Goal: Contribute content: Add original content to the website for others to see

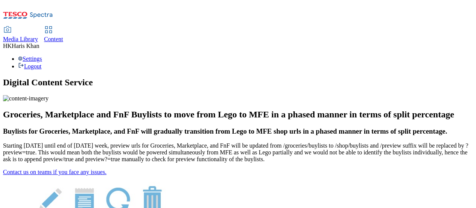
click at [63, 36] on span "Content" at bounding box center [53, 39] width 19 height 6
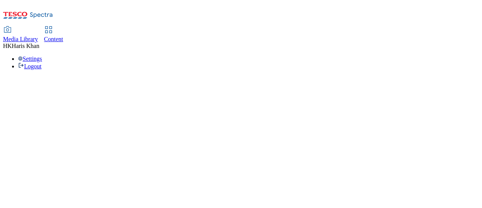
select select "ghs-uk"
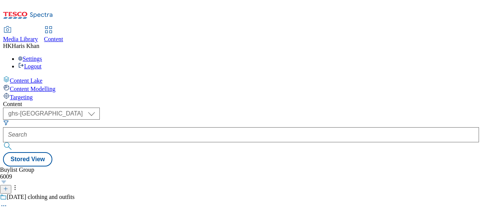
click at [8, 186] on icon at bounding box center [5, 188] width 5 height 5
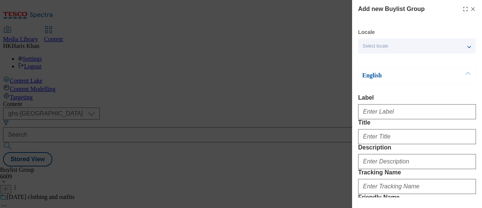
click at [392, 47] on div "Select locale" at bounding box center [417, 45] width 118 height 15
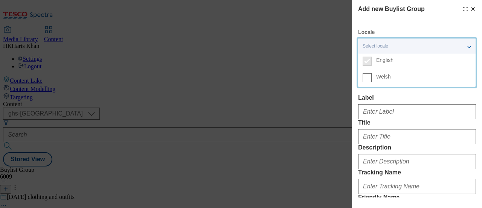
click at [386, 23] on div "Add new Buylist Group Locale Select locale English Welsh English Label Title De…" at bounding box center [417, 137] width 118 height 264
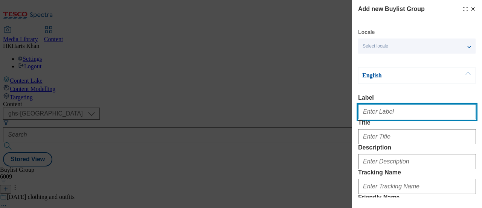
click at [398, 113] on input "Label" at bounding box center [417, 111] width 118 height 15
type input "F"
paste input "Felix meals & treats"
type input "Felix meals & treats"
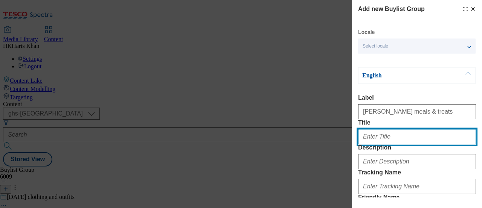
click at [388, 144] on input "Title" at bounding box center [417, 136] width 118 height 15
paste input "Felix meals & treats"
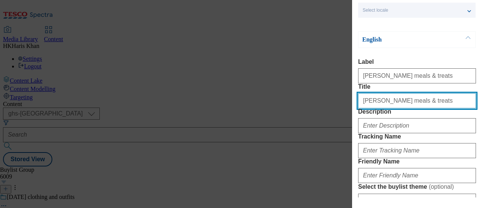
scroll to position [36, 0]
type input "Felix meals & treats"
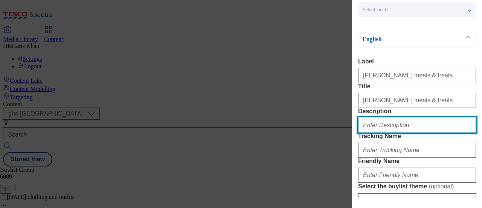
click at [390, 133] on input "Description" at bounding box center [417, 125] width 118 height 15
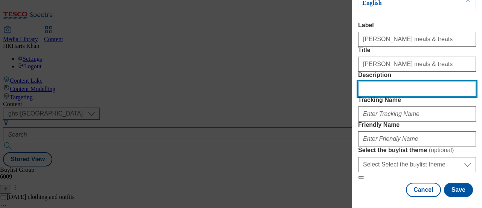
scroll to position [73, 0]
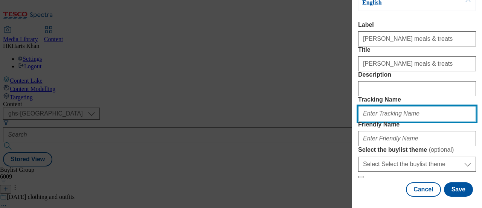
click at [398, 121] on input "Tracking Name" at bounding box center [417, 113] width 118 height 15
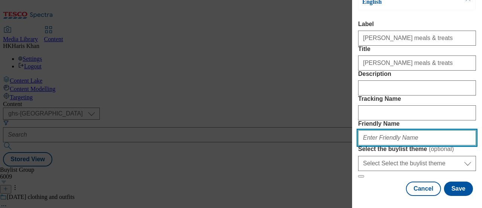
click at [398, 145] on input "Friendly Name" at bounding box center [417, 137] width 118 height 15
type input "felixbb"
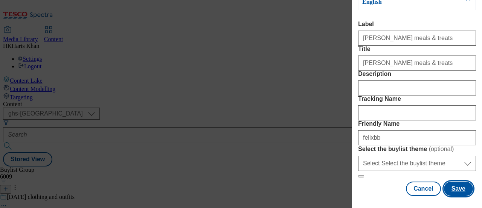
click at [450, 181] on button "Save" at bounding box center [458, 188] width 29 height 14
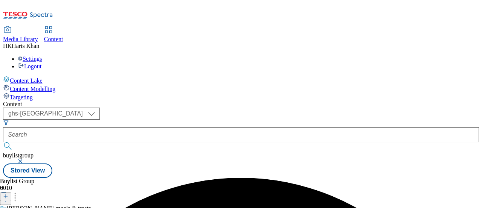
click at [8, 193] on icon at bounding box center [5, 195] width 5 height 5
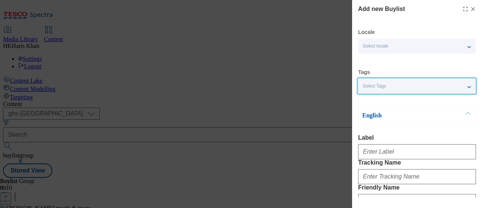
click at [392, 88] on div "Select Tags" at bounding box center [417, 85] width 118 height 15
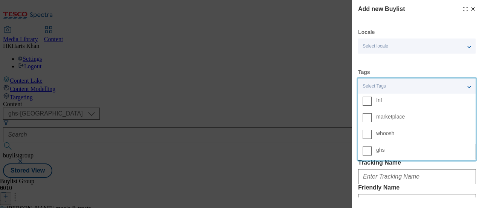
click at [406, 70] on div "Tags Select Tags fnf marketplace whoosh ghs" at bounding box center [417, 81] width 118 height 25
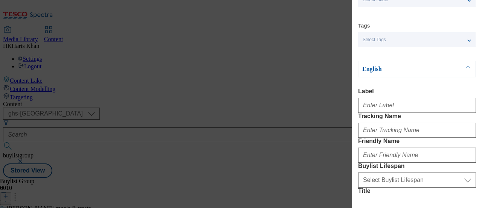
scroll to position [47, 0]
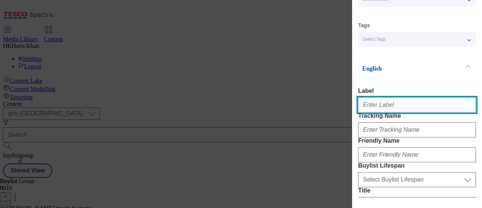
click at [389, 107] on input "Label" at bounding box center [417, 104] width 118 height 15
paste input "Felix meals & treats"
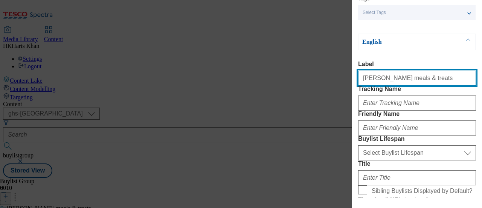
scroll to position [74, 0]
type input "Felix meals & treats"
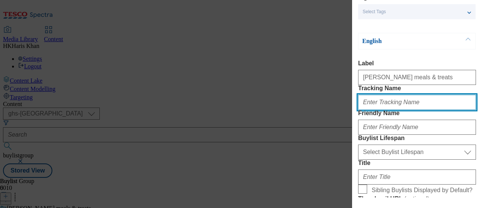
click at [401, 110] on input "Tracking Name" at bounding box center [417, 102] width 118 height 15
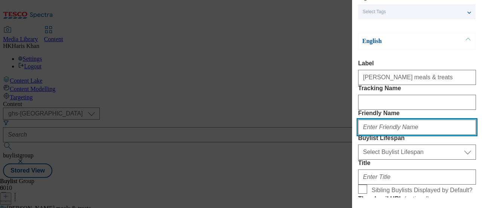
click at [394, 134] on input "Friendly Name" at bounding box center [417, 126] width 118 height 15
type input "felixbb"
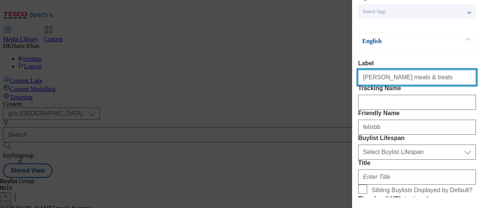
click at [387, 78] on input "Felix meals & treats" at bounding box center [417, 77] width 118 height 15
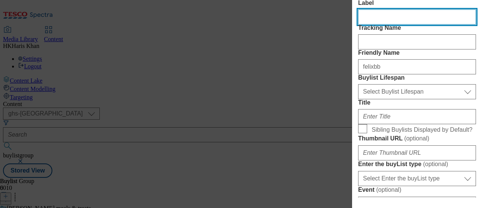
scroll to position [173, 0]
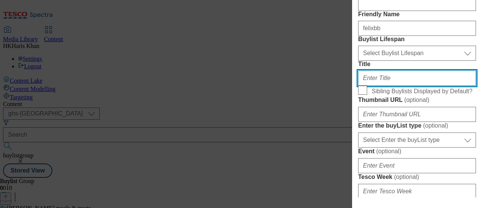
click at [386, 85] on input "Title" at bounding box center [417, 77] width 118 height 15
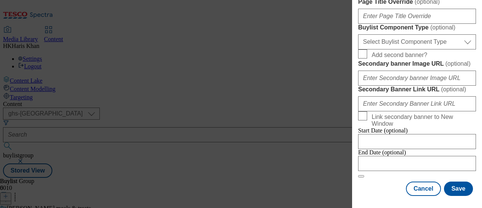
scroll to position [498, 0]
click at [456, 184] on button "Save" at bounding box center [458, 188] width 29 height 14
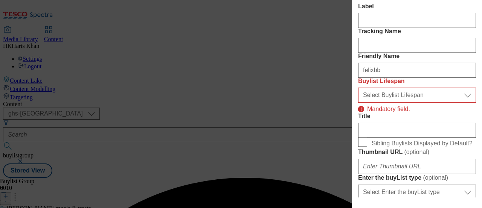
scroll to position [131, 0]
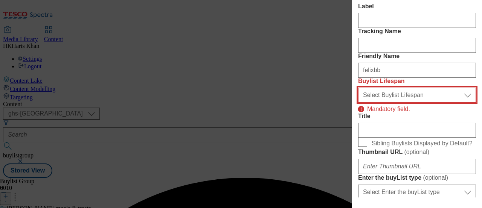
click at [430, 102] on select "Select Buylist Lifespan evergreen seasonal tactical" at bounding box center [417, 94] width 118 height 15
select select "evergreen"
click at [358, 102] on select "Select Buylist Lifespan evergreen seasonal tactical" at bounding box center [417, 94] width 118 height 15
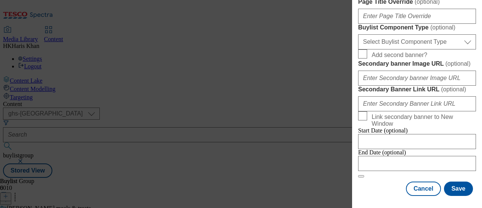
scroll to position [765, 0]
click at [453, 186] on button "Save" at bounding box center [458, 188] width 29 height 14
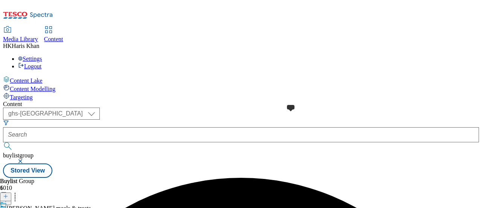
scroll to position [6, 0]
click at [8, 193] on icon at bounding box center [5, 195] width 5 height 5
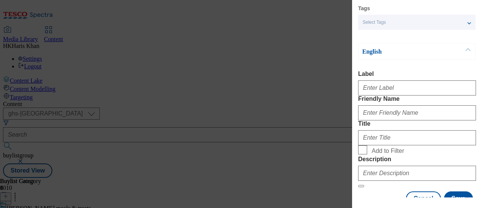
scroll to position [65, 0]
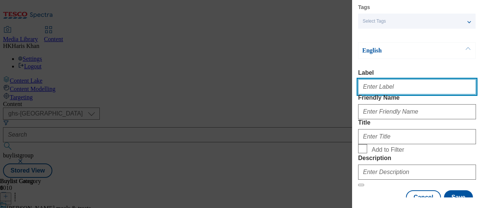
click at [400, 94] on input "Label" at bounding box center [417, 86] width 118 height 15
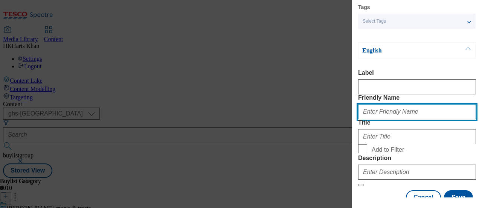
click at [389, 119] on input "Friendly Name" at bounding box center [417, 111] width 118 height 15
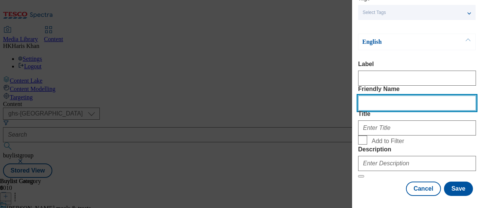
scroll to position [87, 0]
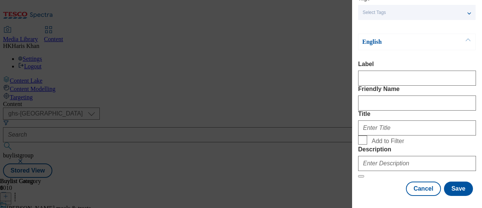
click at [383, 133] on div "Modal" at bounding box center [417, 126] width 118 height 18
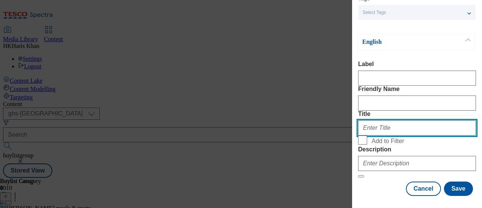
click at [380, 135] on input "Title" at bounding box center [417, 127] width 118 height 15
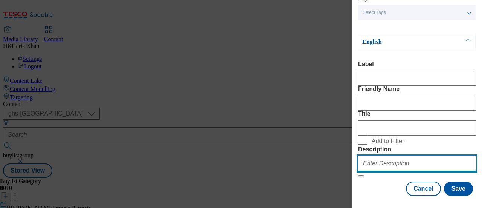
click at [383, 156] on input "Description" at bounding box center [417, 163] width 118 height 15
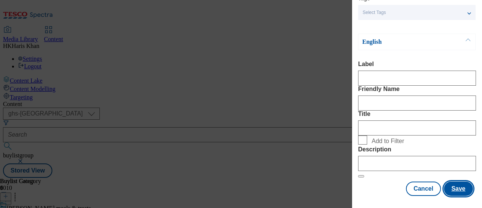
click at [453, 182] on button "Save" at bounding box center [458, 188] width 29 height 14
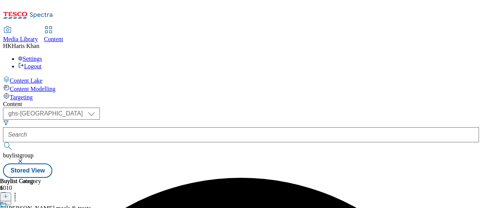
scroll to position [0, 47]
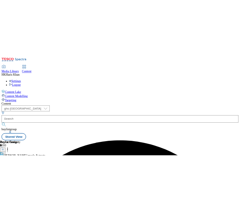
scroll to position [0, 186]
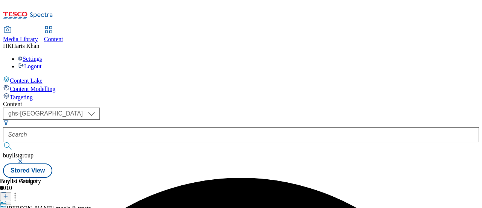
click at [8, 193] on icon at bounding box center [5, 195] width 5 height 5
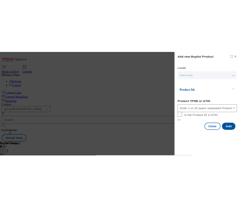
scroll to position [0, 167]
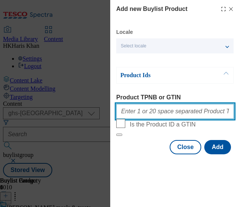
click at [146, 107] on input "Product TPNB or GTIN" at bounding box center [175, 111] width 118 height 15
paste input "93936836"
click at [168, 114] on input "93936836," at bounding box center [175, 111] width 118 height 15
paste input "93880463"
click at [177, 111] on input "93936836,93880463," at bounding box center [175, 111] width 118 height 15
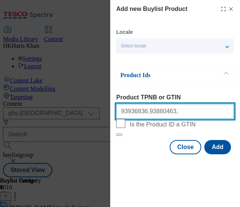
paste input "93350964"
click at [203, 116] on input "93936836,93880463,93350964," at bounding box center [175, 111] width 118 height 15
paste input "71452952"
click at [217, 118] on input "93936836,93880463,93350964,71452952," at bounding box center [175, 111] width 118 height 15
paste input "93217294"
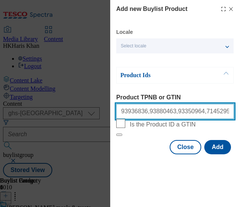
click at [226, 113] on input "93936836,93880463,93350964,71452952,93217294," at bounding box center [175, 111] width 118 height 15
paste input "93718185"
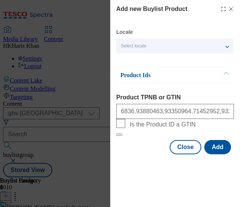
scroll to position [0, 0]
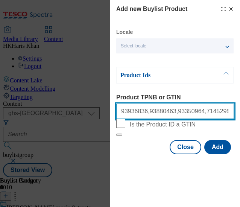
click at [221, 114] on input "93936836,93880463,93350964,71452952,93217294,93718185" at bounding box center [175, 111] width 118 height 15
paste input "93609690"
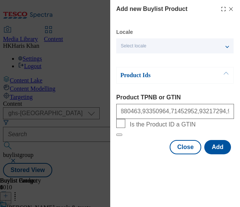
scroll to position [0, 0]
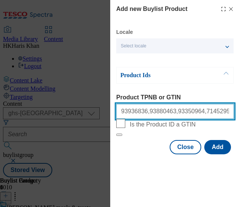
click at [211, 113] on input "93936836,93880463,93350964,71452952,93217294,93718185,93609690" at bounding box center [175, 111] width 118 height 15
paste input "93539713"
click at [221, 116] on input "93936836,93880463,93350964,71452952,93217294,93718185,93609690,93539713" at bounding box center [175, 111] width 118 height 15
paste input "71452981"
click at [210, 116] on input "93936836,93880463,93350964,71452952,93217294,93718185,93609690,93539713,71452981" at bounding box center [175, 111] width 118 height 15
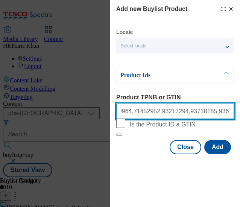
scroll to position [0, 75]
paste input "86437487"
type input "93936836,93880463,93350964,71452952,93217294,93718185,93609690,93539713,7145298…"
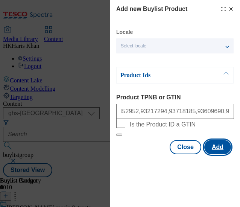
click at [217, 154] on button "Add" at bounding box center [217, 147] width 27 height 14
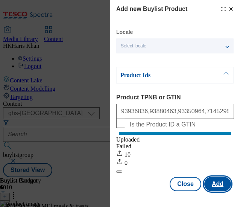
scroll to position [0, 0]
click at [228, 9] on icon "Modal" at bounding box center [231, 9] width 6 height 6
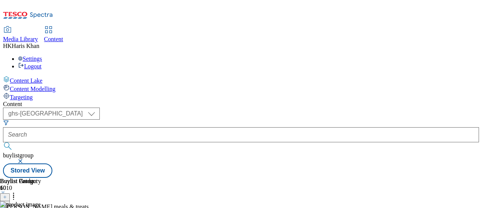
click at [17, 191] on icon at bounding box center [14, 195] width 8 height 8
click at [381, 177] on div "Buylist Product 10 Bulk Delete Reorder 93936836 Felix As Good As It Ocean Feast…" at bounding box center [241, 177] width 476 height 0
click at [17, 191] on icon at bounding box center [14, 195] width 8 height 8
click at [23, 177] on header "Buylist 1" at bounding box center [11, 188] width 23 height 23
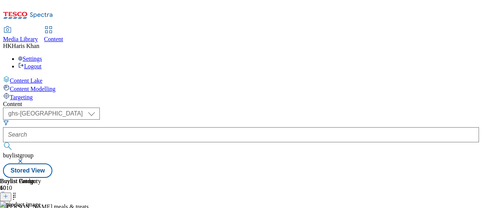
click at [309, 101] on div "Content ( optional ) ghs-roi ghs-uk ghs-uk buylistgroup Stored View Buylist Gro…" at bounding box center [241, 139] width 476 height 77
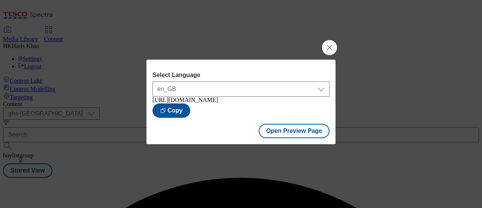
scroll to position [0, 0]
click at [333, 46] on button "Close Modal" at bounding box center [329, 47] width 15 height 15
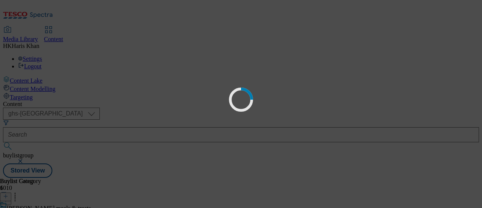
scroll to position [0, 0]
